Goal: Task Accomplishment & Management: Use online tool/utility

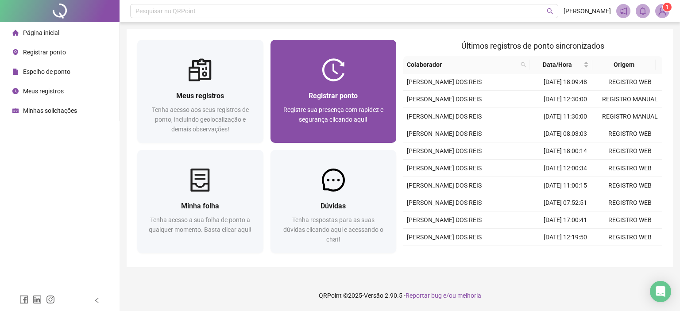
click at [298, 73] on div at bounding box center [333, 69] width 126 height 23
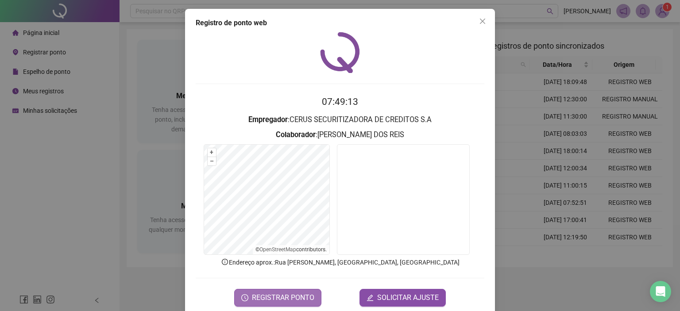
click at [250, 300] on button "REGISTRAR PONTO" at bounding box center [277, 298] width 87 height 18
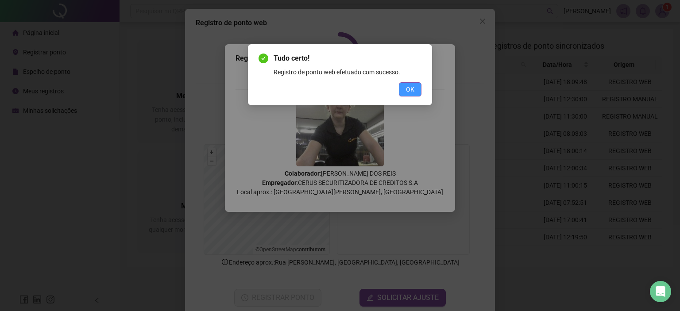
click at [403, 90] on button "OK" at bounding box center [410, 89] width 23 height 14
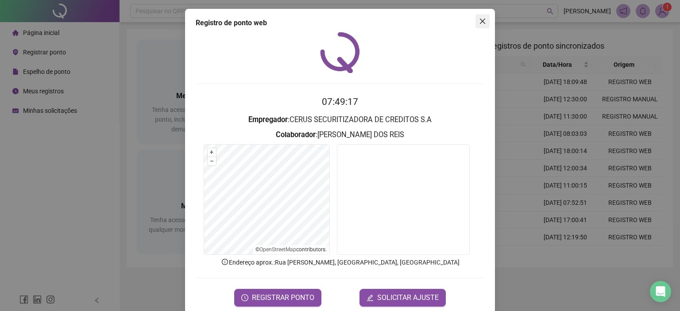
click at [481, 19] on icon "close" at bounding box center [482, 21] width 5 height 5
